Goal: Navigation & Orientation: Find specific page/section

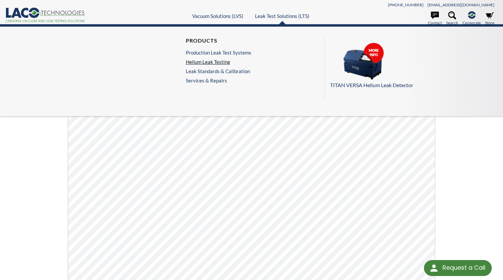
click at [229, 61] on link "Helium Leak Testing" at bounding box center [218, 62] width 65 height 6
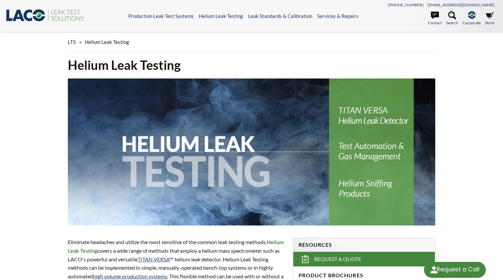
select select "Language Translate Widget"
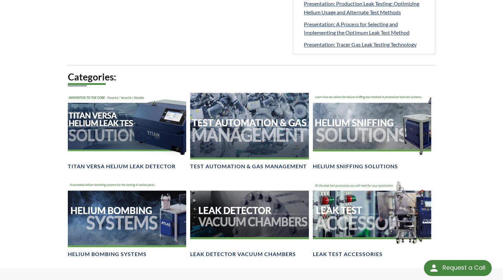
scroll to position [398, 0]
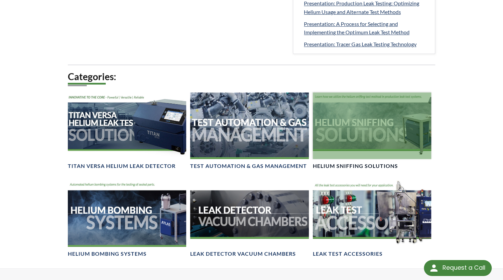
click at [378, 136] on div at bounding box center [372, 125] width 118 height 66
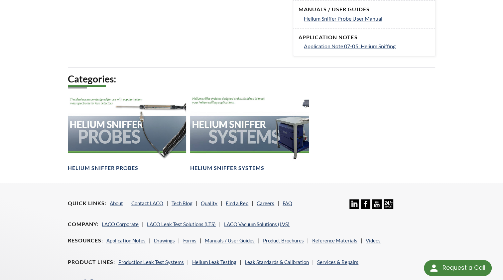
scroll to position [315, 0]
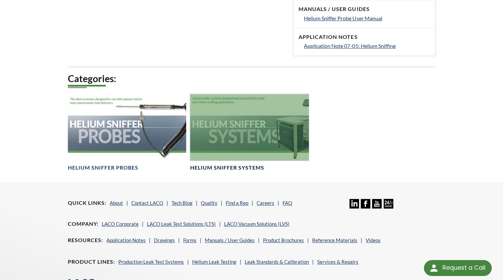
click at [230, 141] on div at bounding box center [249, 127] width 118 height 66
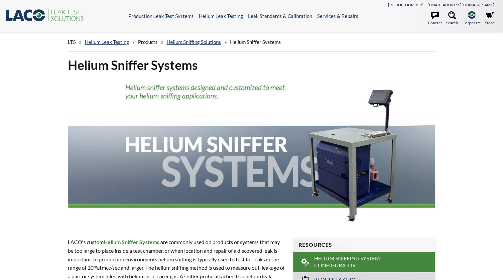
select select "Language Translate Widget"
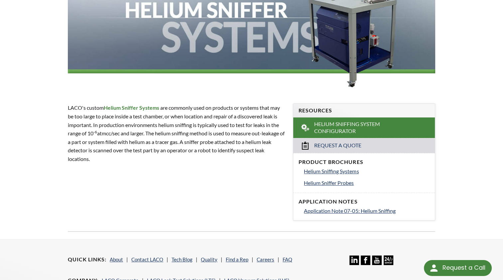
scroll to position [136, 0]
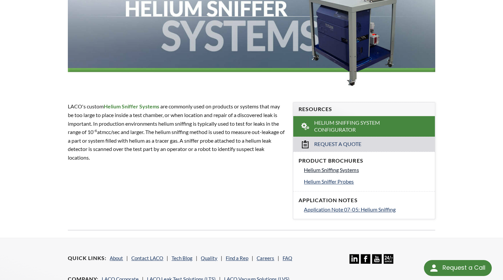
click at [338, 170] on span "Helium Sniffing Systems" at bounding box center [331, 170] width 55 height 6
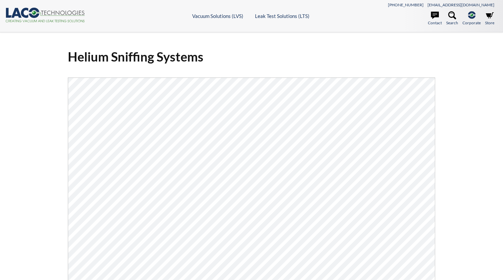
select select "Language Translate Widget"
